Goal: Find specific page/section: Find specific page/section

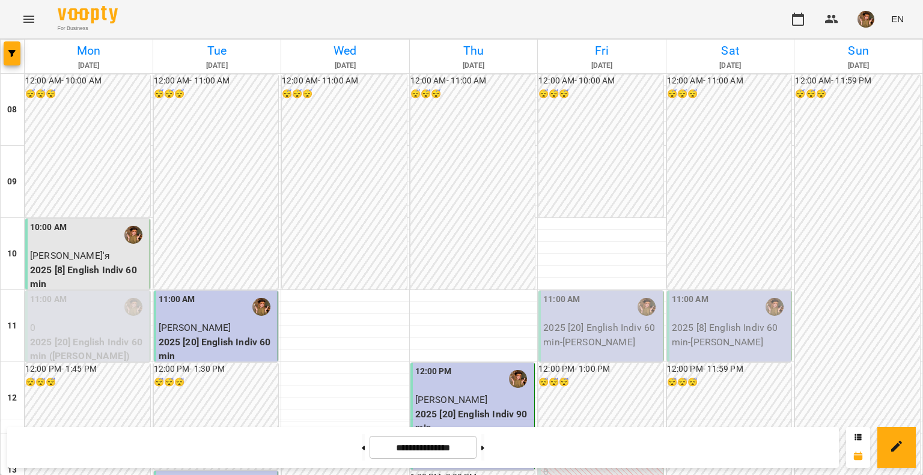
scroll to position [240, 0]
click at [484, 452] on button at bounding box center [482, 447] width 3 height 26
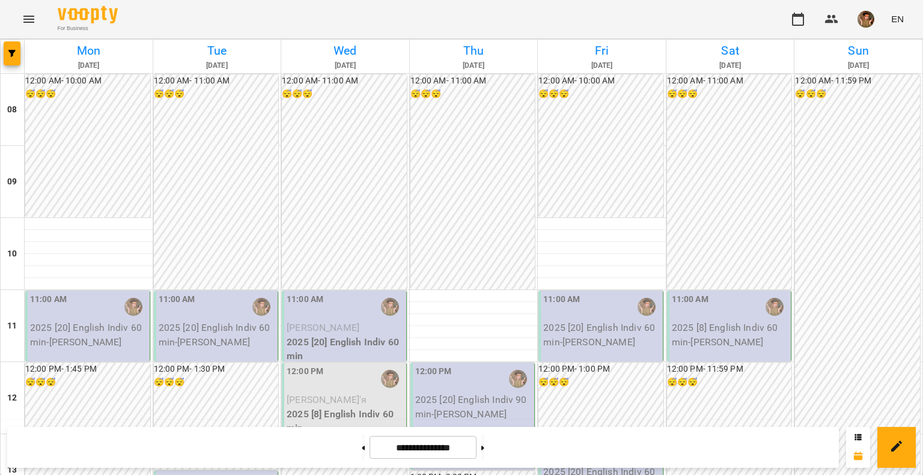
scroll to position [120, 0]
click at [362, 447] on button at bounding box center [363, 447] width 3 height 26
type input "**********"
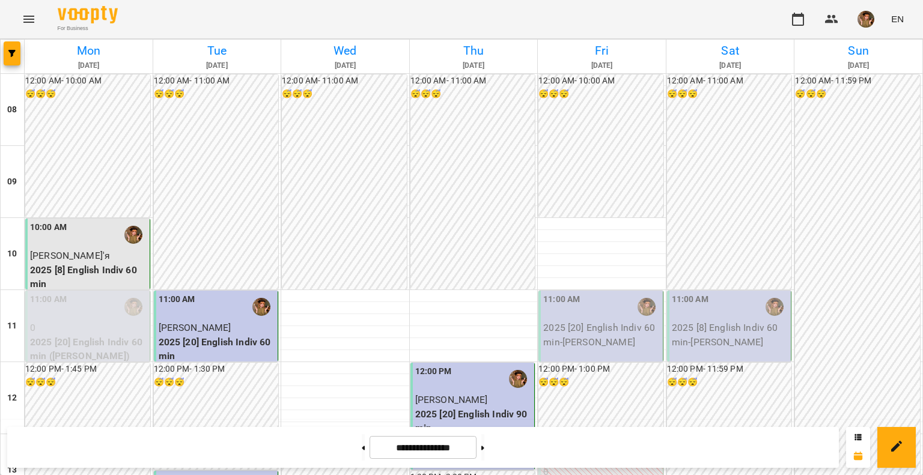
scroll to position [180, 0]
click at [862, 26] on img "button" at bounding box center [865, 19] width 17 height 17
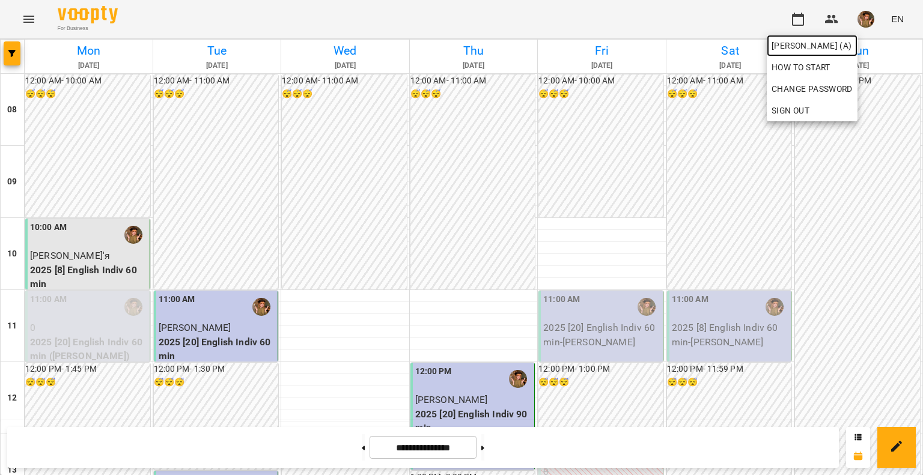
click at [852, 52] on span "[PERSON_NAME] (а)" at bounding box center [811, 45] width 81 height 14
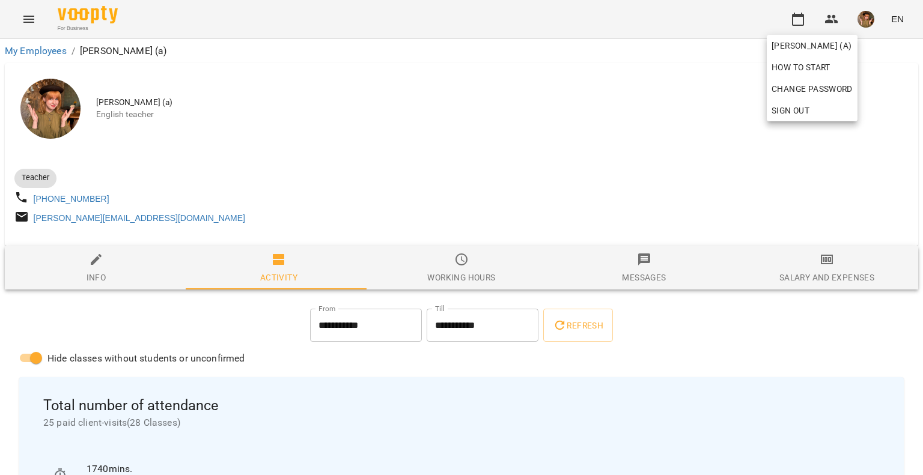
click at [867, 17] on div at bounding box center [461, 237] width 923 height 475
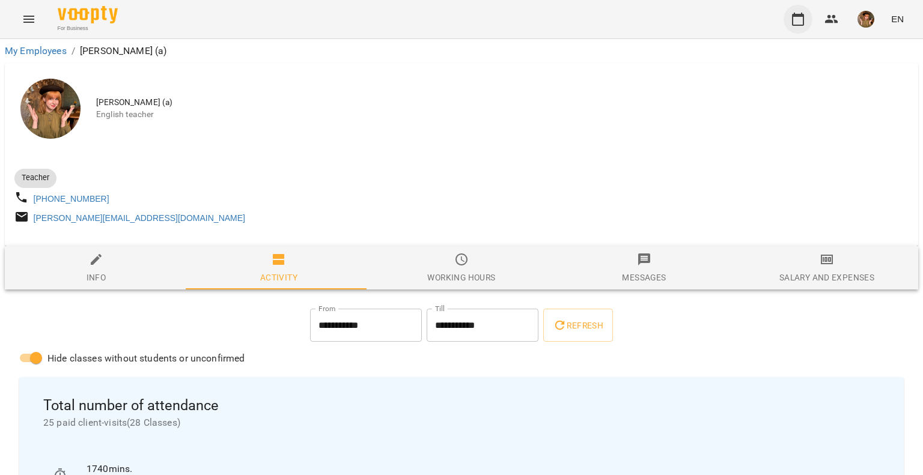
click at [795, 23] on icon "button" at bounding box center [797, 19] width 14 height 14
